Goal: Task Accomplishment & Management: Manage account settings

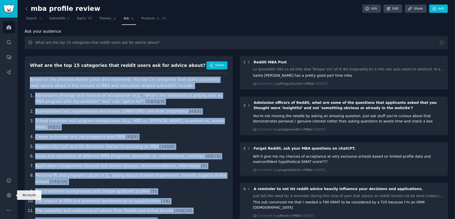
click at [9, 195] on icon "Sidebar" at bounding box center [9, 195] width 4 height 4
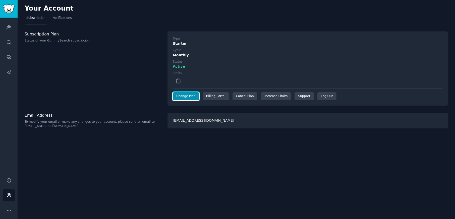
click at [189, 96] on link "Change Plan" at bounding box center [186, 96] width 26 height 8
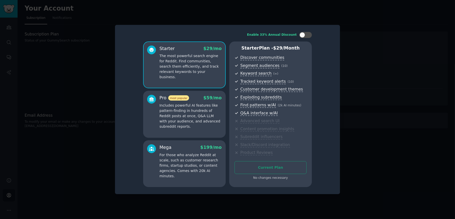
drag, startPoint x: 375, startPoint y: 37, endPoint x: 368, endPoint y: 37, distance: 6.5
click at [373, 37] on div at bounding box center [227, 109] width 455 height 219
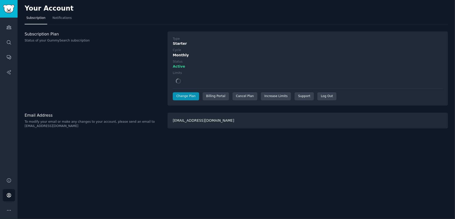
click at [249, 95] on div "Cancel Plan" at bounding box center [244, 96] width 25 height 8
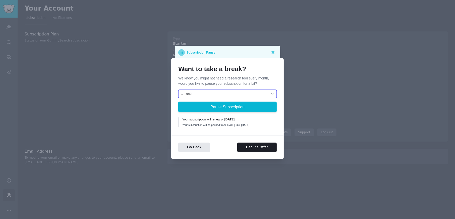
click at [212, 90] on select "1 month 2 months 3 months Choose a custom date to resume" at bounding box center [227, 94] width 98 height 9
drag, startPoint x: 220, startPoint y: 137, endPoint x: 232, endPoint y: 141, distance: 12.6
click at [221, 138] on div "Go Back Decline Offer" at bounding box center [227, 143] width 112 height 17
click at [254, 150] on button "Decline Offer" at bounding box center [256, 147] width 39 height 10
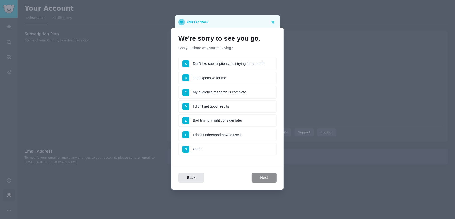
click at [206, 119] on li "E Bad timing, might consider later" at bounding box center [227, 120] width 98 height 13
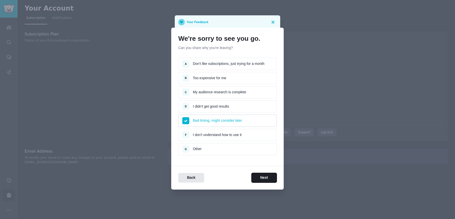
click at [269, 176] on button "Next" at bounding box center [264, 178] width 25 height 10
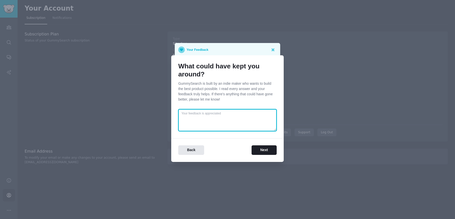
click at [216, 121] on textarea at bounding box center [227, 120] width 98 height 22
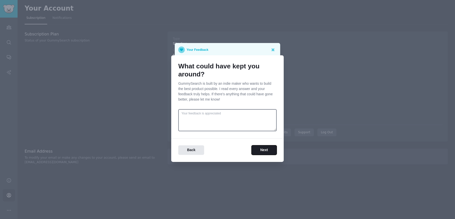
click at [269, 149] on button "Next" at bounding box center [264, 150] width 25 height 10
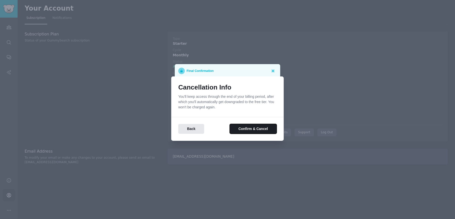
click at [245, 131] on button "Confirm & Cancel" at bounding box center [253, 129] width 47 height 10
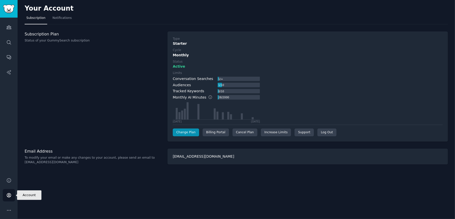
click at [10, 195] on icon "Sidebar" at bounding box center [8, 194] width 5 height 5
click at [13, 193] on link "Account" at bounding box center [9, 195] width 12 height 12
click at [14, 9] on img "Sidebar" at bounding box center [9, 9] width 12 height 9
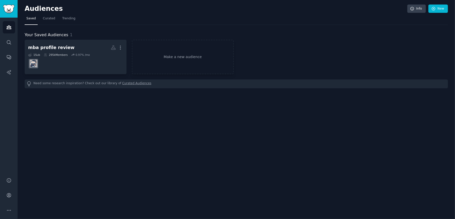
click at [81, 63] on dd at bounding box center [75, 63] width 95 height 14
